Goal: Information Seeking & Learning: Learn about a topic

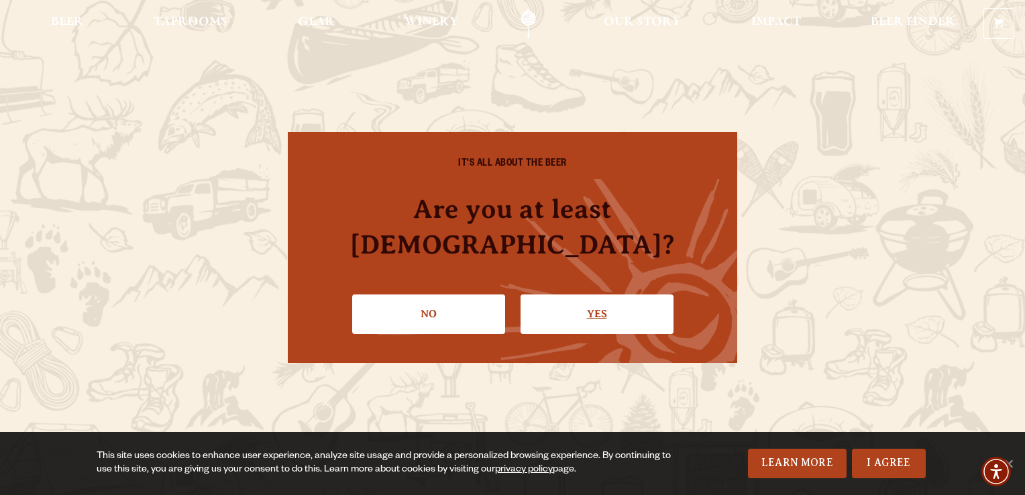
click at [561, 296] on link "Yes" at bounding box center [596, 313] width 153 height 39
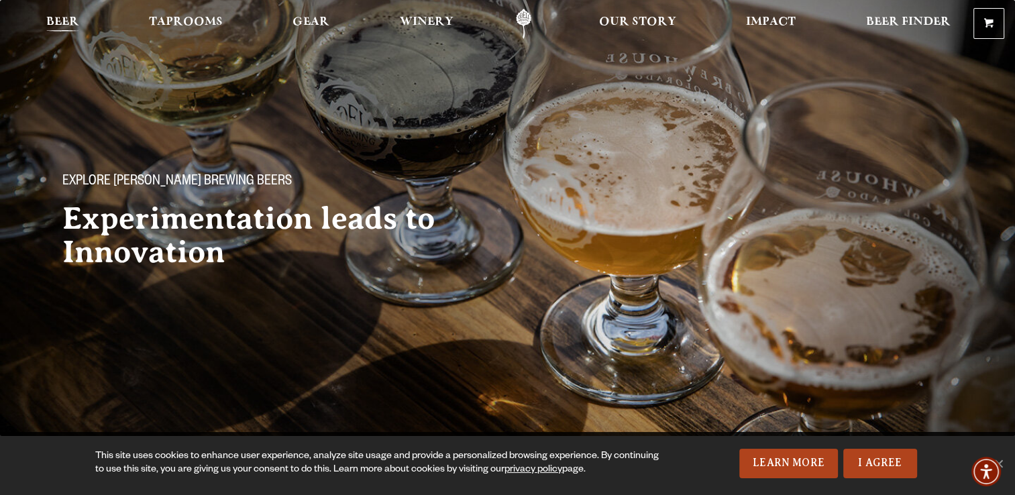
click at [56, 27] on span "Beer" at bounding box center [62, 22] width 33 height 11
click at [880, 465] on link "I Agree" at bounding box center [880, 464] width 74 height 30
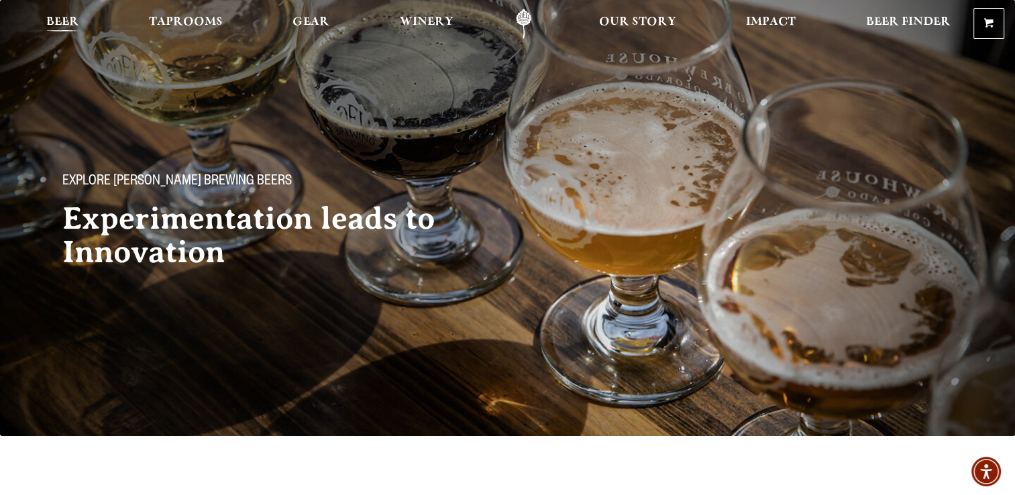
click at [70, 23] on span "Beer" at bounding box center [62, 22] width 33 height 11
click at [46, 27] on span "Beer" at bounding box center [62, 22] width 33 height 11
click at [65, 23] on span "Beer" at bounding box center [62, 22] width 33 height 11
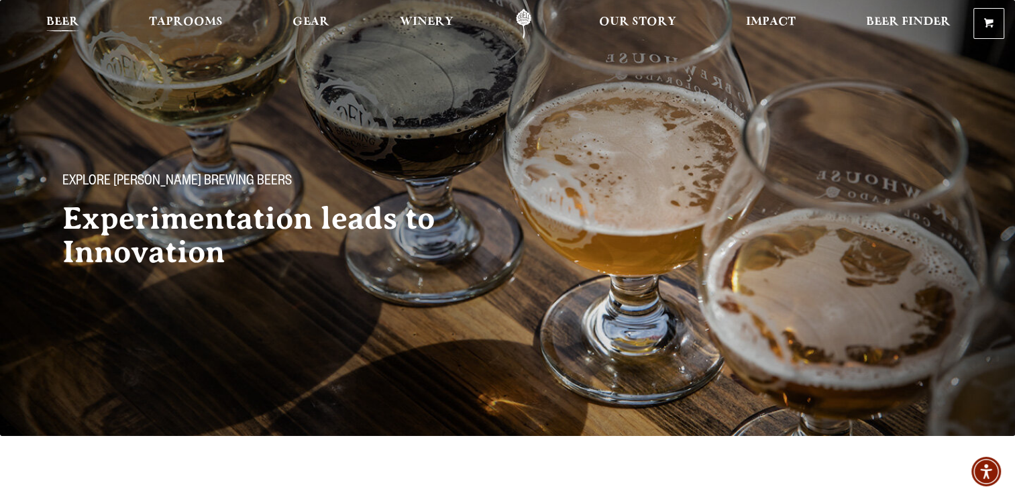
click at [65, 23] on span "Beer" at bounding box center [62, 22] width 33 height 11
click at [65, 25] on span "Beer" at bounding box center [62, 22] width 33 height 11
